Goal: Task Accomplishment & Management: Complete application form

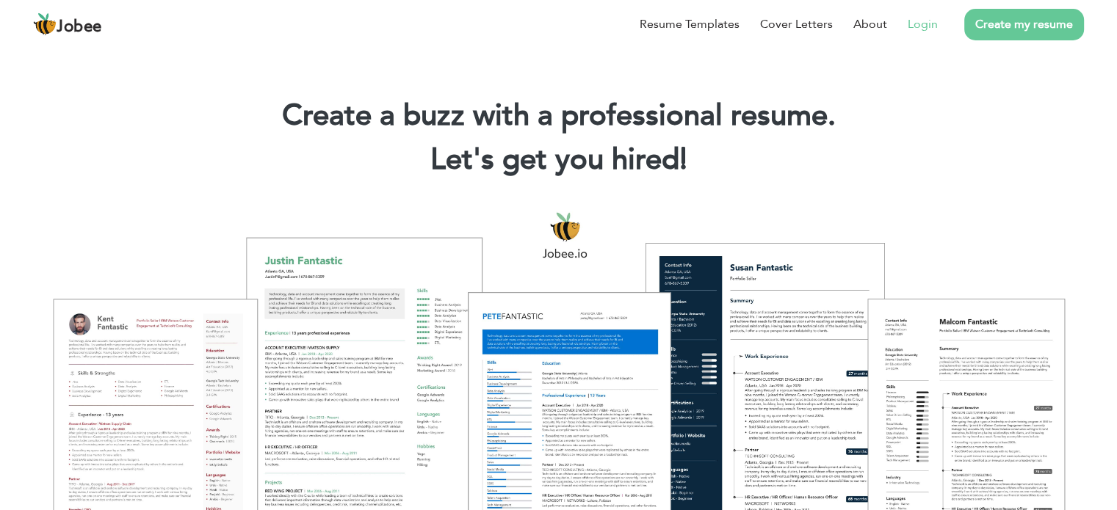
click at [922, 22] on link "Login" at bounding box center [922, 24] width 30 height 18
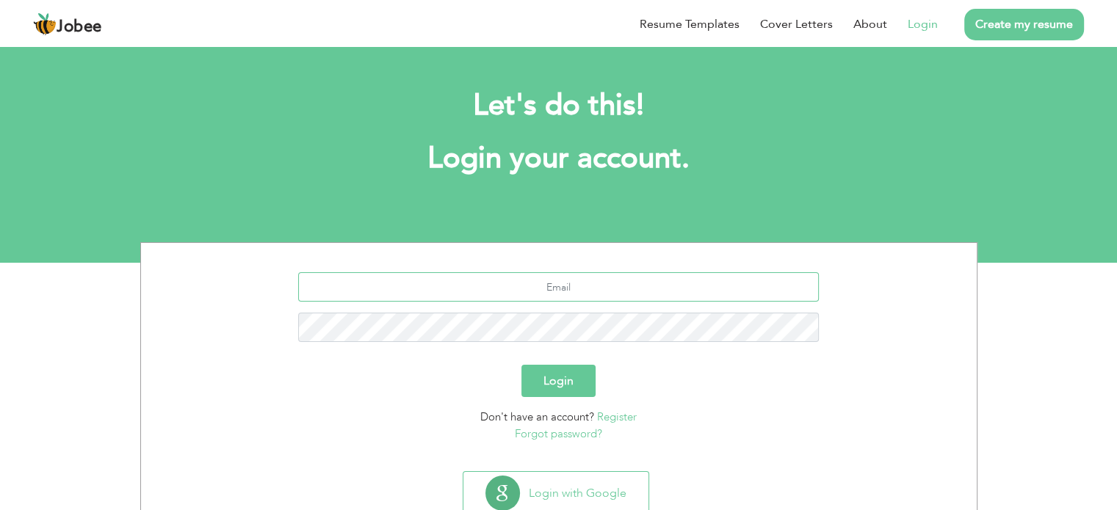
type input "[EMAIL_ADDRESS][DOMAIN_NAME]"
click at [624, 419] on link "Register" at bounding box center [617, 417] width 40 height 15
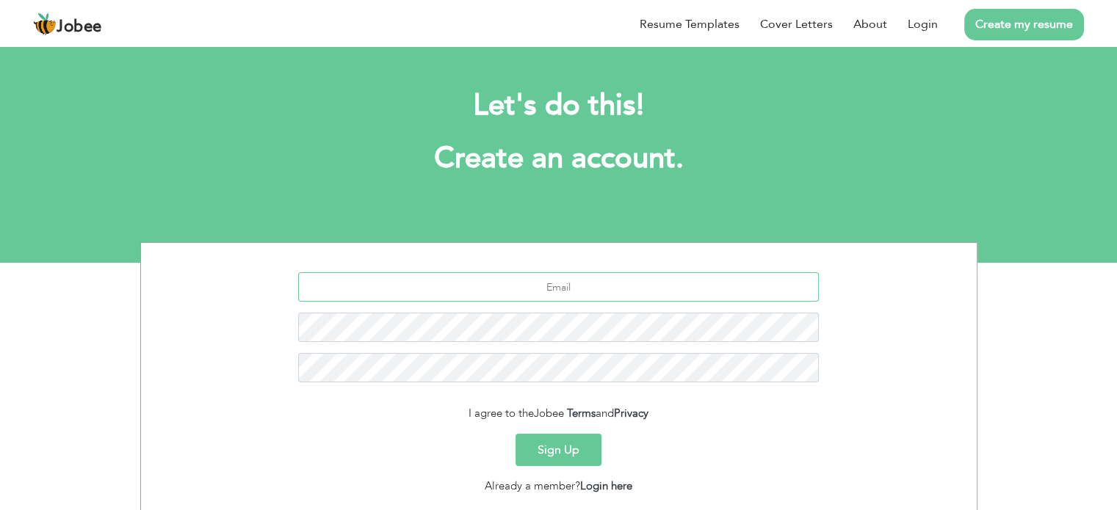
click at [587, 286] on input "text" at bounding box center [558, 286] width 521 height 29
click at [509, 290] on input "text" at bounding box center [558, 286] width 521 height 29
paste input "bismatariq4066517@gmail.com.(03264425365)"
drag, startPoint x: 650, startPoint y: 286, endPoint x: 598, endPoint y: 280, distance: 53.2
click at [598, 280] on input "bismatariq4066517@gmail.com.(03264425365)" at bounding box center [558, 286] width 521 height 29
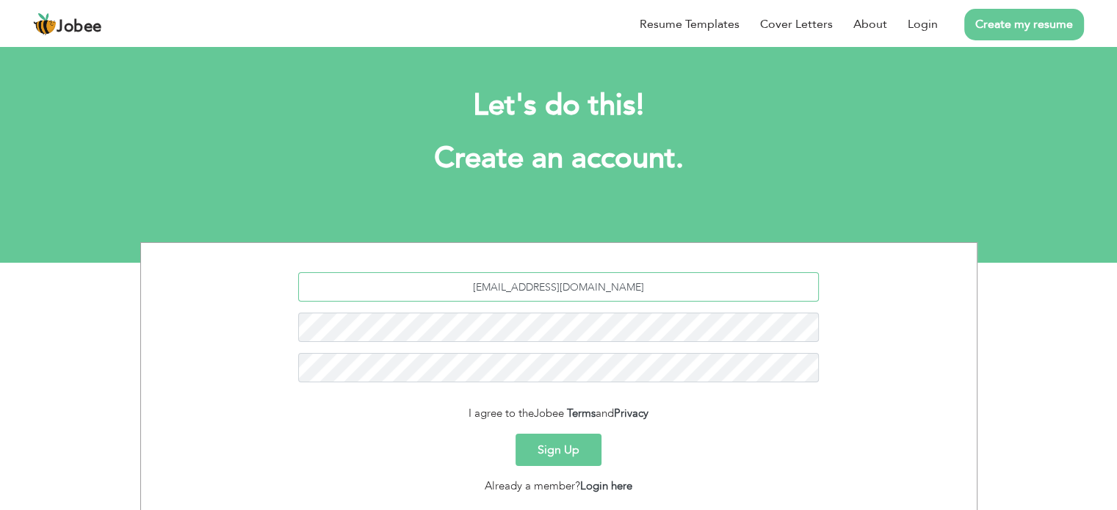
type input "bismatariq4066517@gmail.com"
click at [640, 352] on div "bismatariq4066517@gmail.com" at bounding box center [558, 332] width 813 height 121
click at [590, 454] on button "Sign Up" at bounding box center [558, 450] width 86 height 32
